Goal: Find specific page/section: Find specific page/section

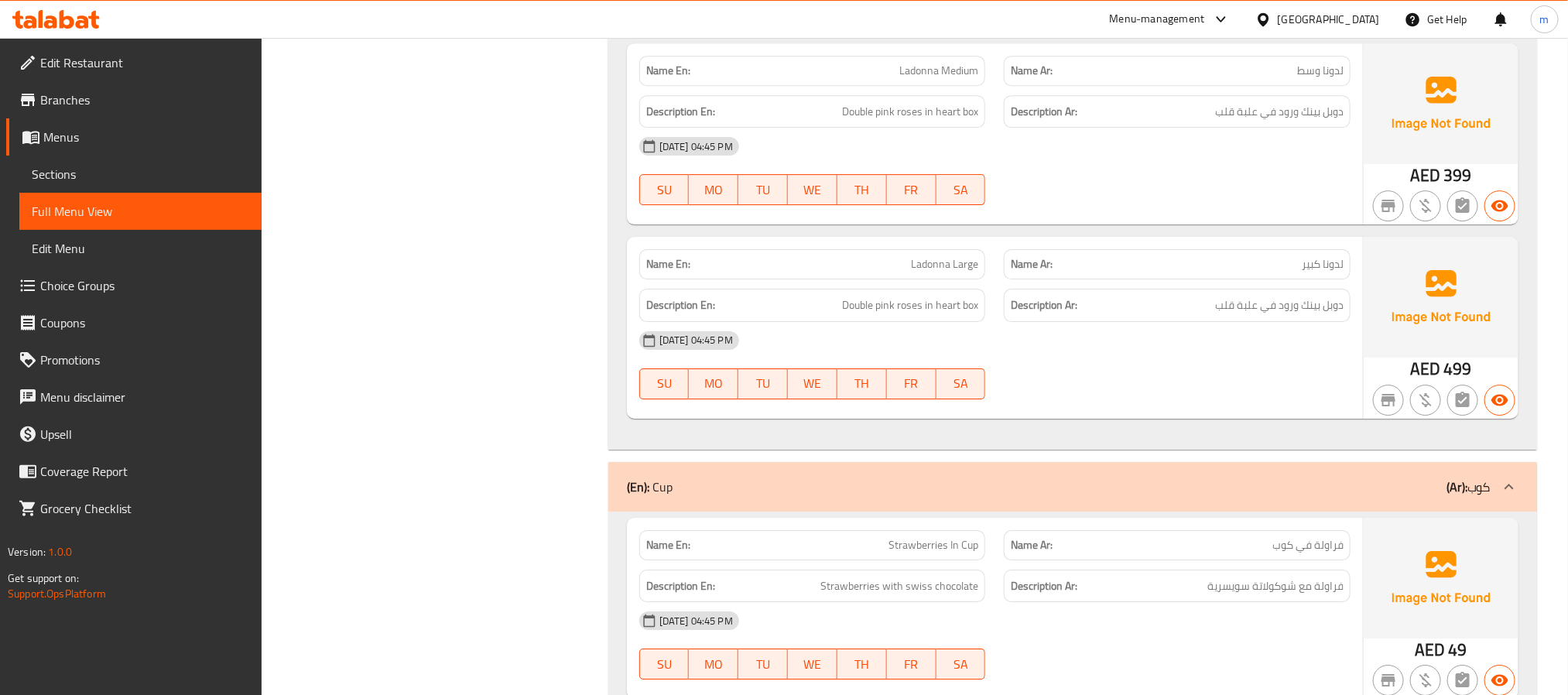
scroll to position [12433, 0]
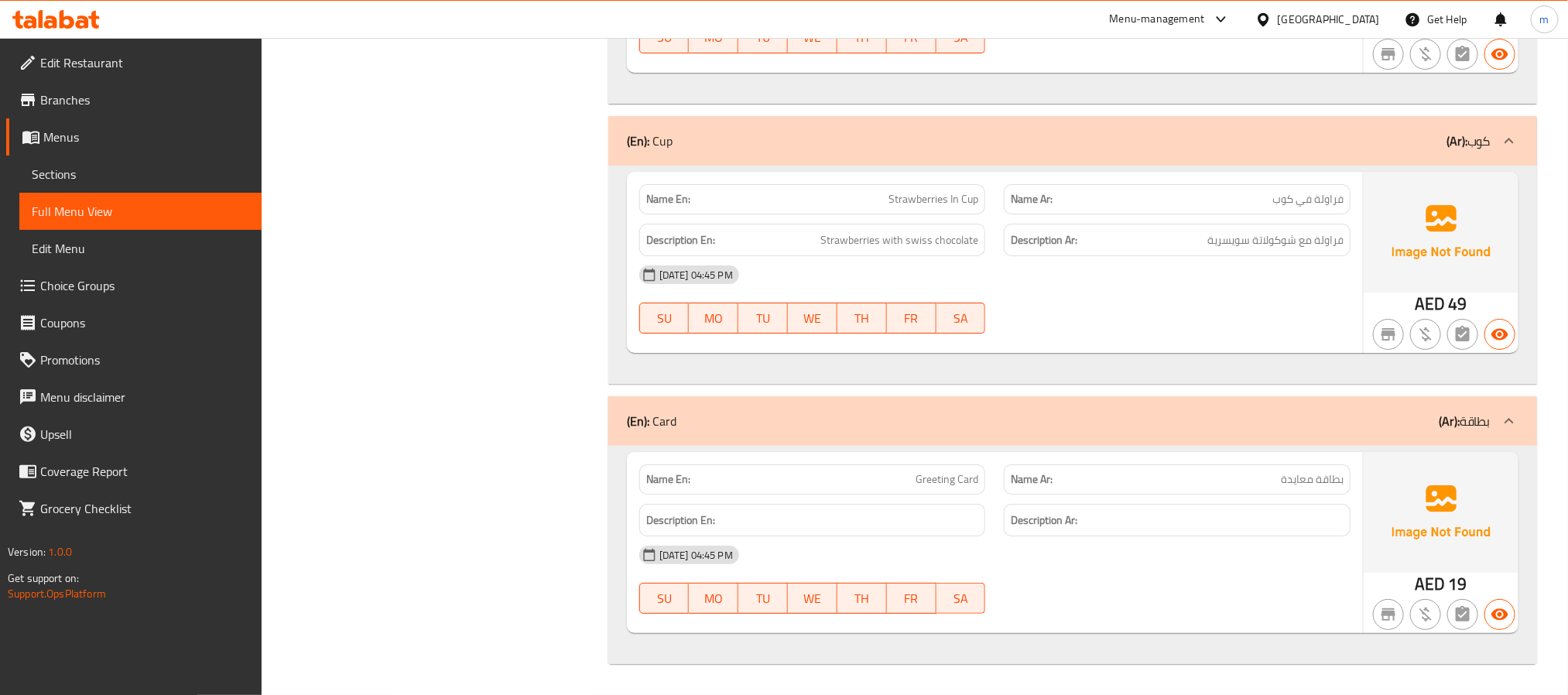
click at [1300, 481] on span "بطاقة معايدة" at bounding box center [1312, 479] width 63 height 16
click at [904, 486] on p "Name En: Greeting Card" at bounding box center [813, 479] width 333 height 16
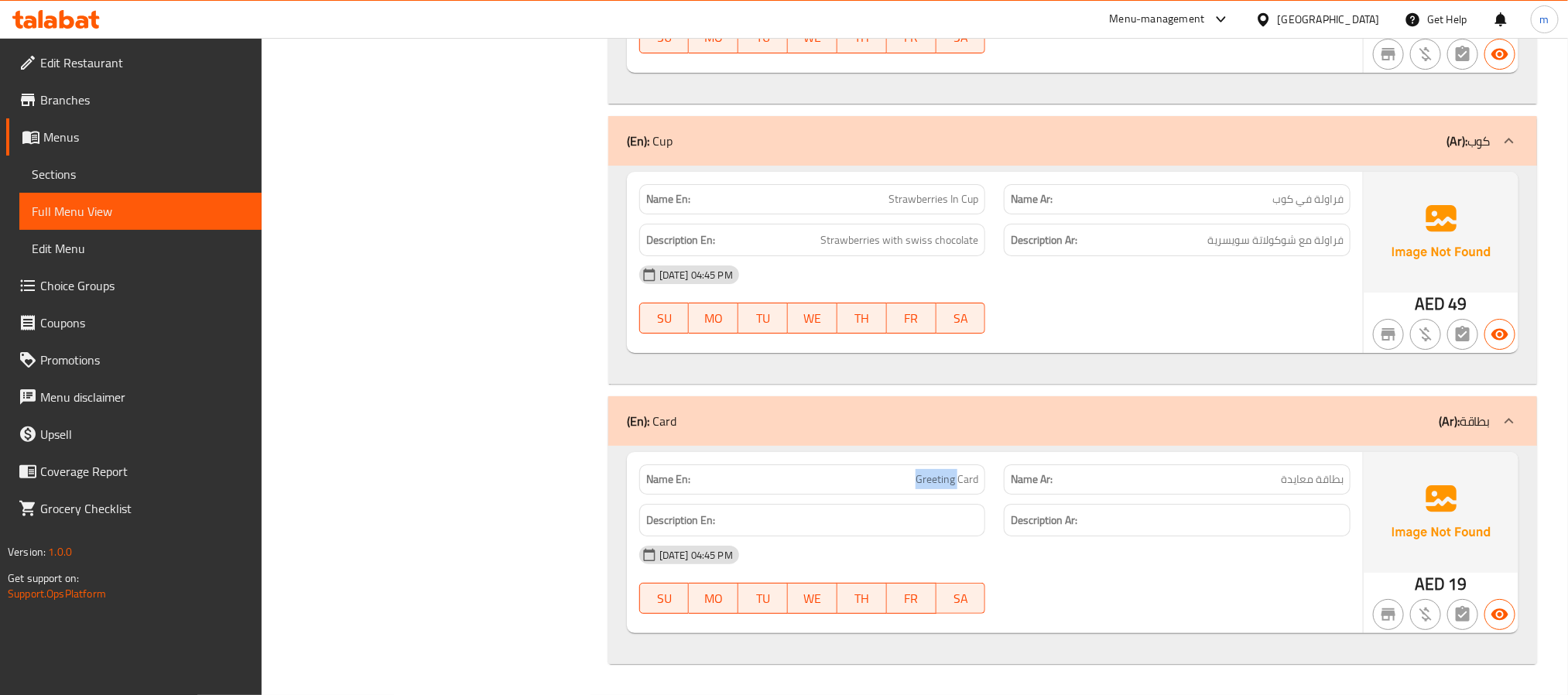
click at [904, 486] on p "Name En: Greeting Card" at bounding box center [813, 479] width 333 height 16
click at [906, 483] on p "Name En: Greeting Card" at bounding box center [813, 479] width 333 height 16
click at [901, 196] on span "Strawberries In Cup" at bounding box center [934, 199] width 90 height 16
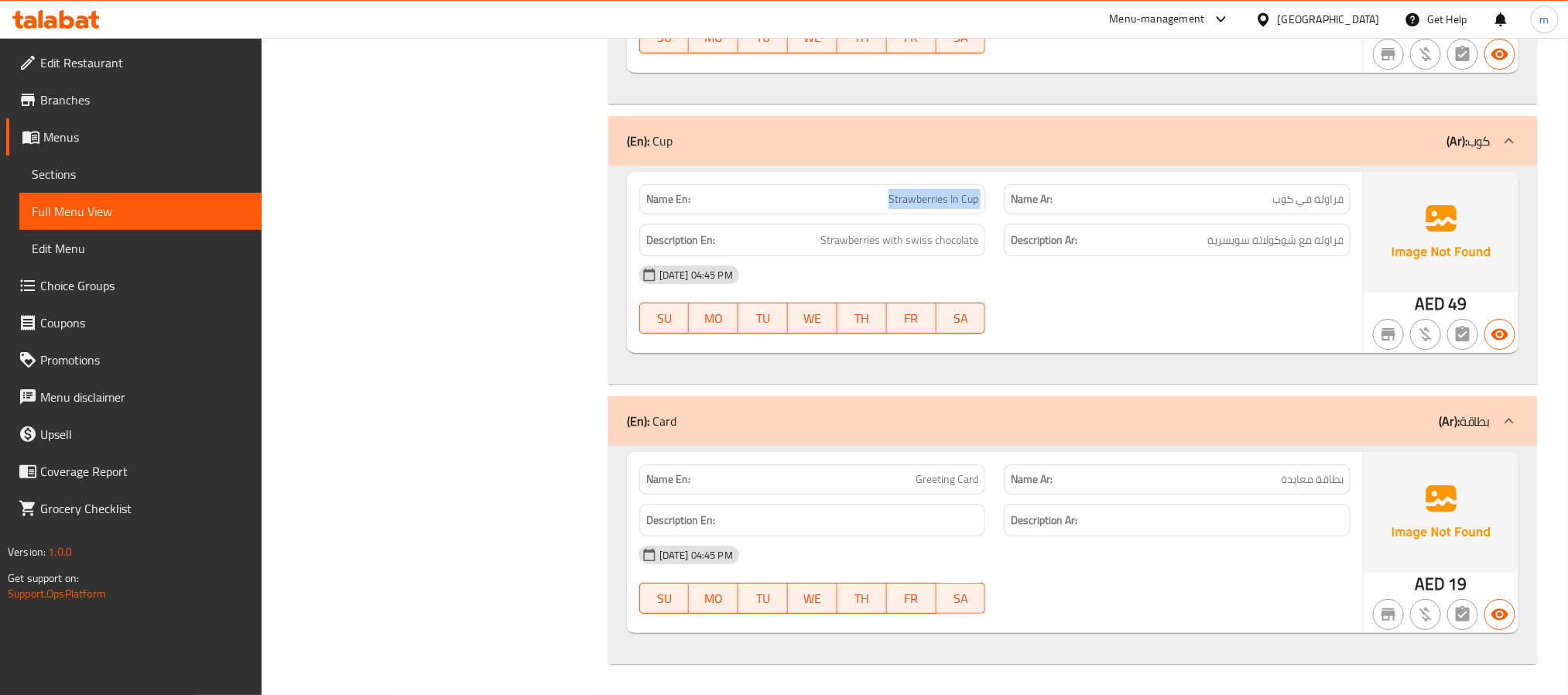
click at [901, 196] on span "Strawberries In Cup" at bounding box center [934, 199] width 90 height 16
click at [904, 195] on span "Strawberries In Cup" at bounding box center [934, 199] width 90 height 16
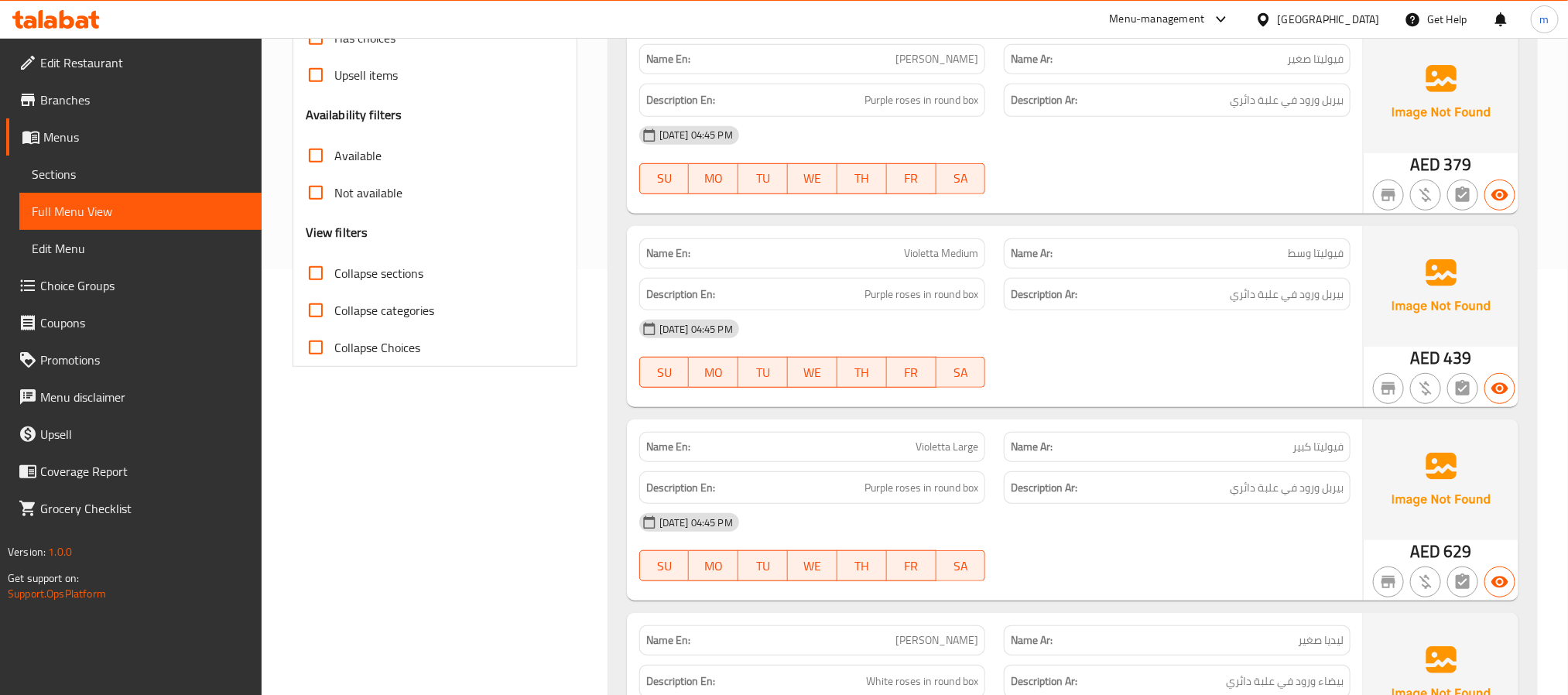
scroll to position [0, 0]
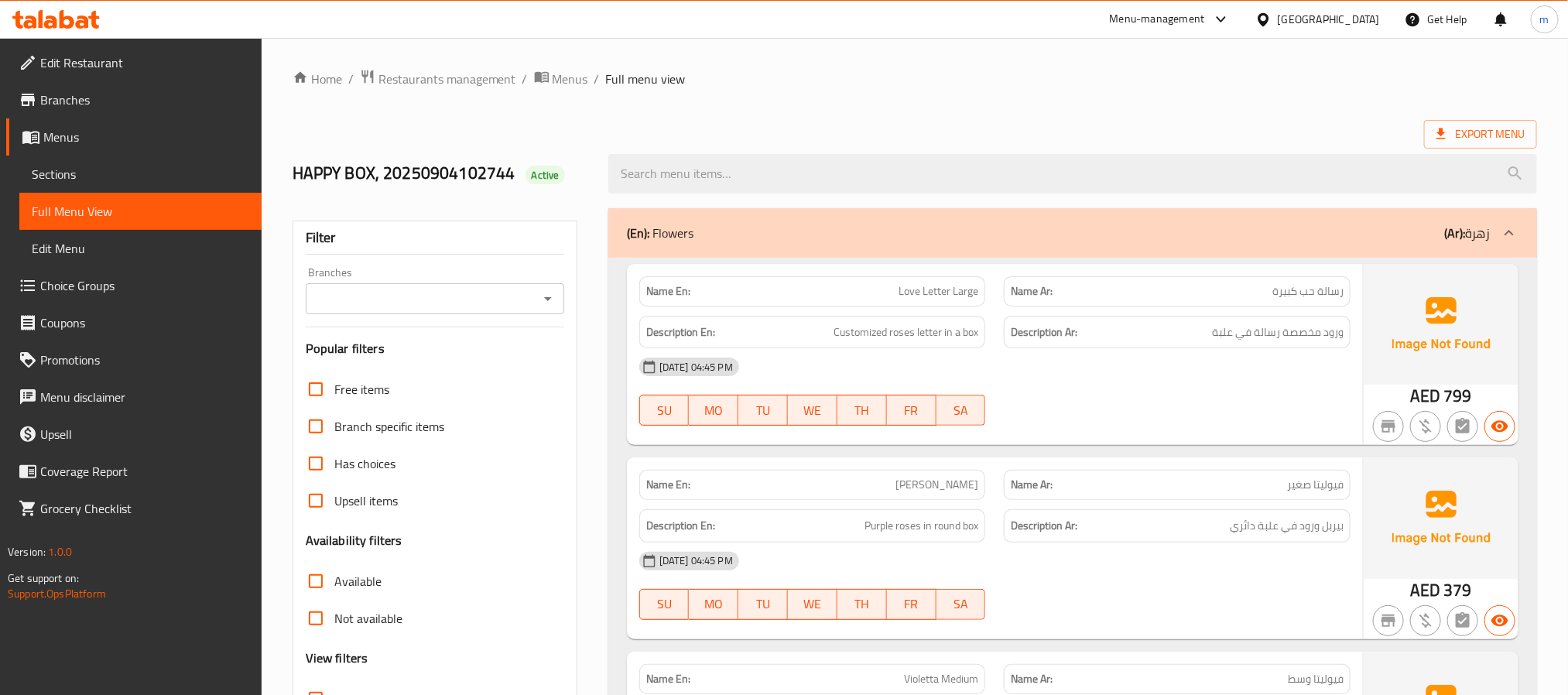
click at [81, 95] on span "Branches" at bounding box center [145, 100] width 209 height 18
